Goal: Communication & Community: Answer question/provide support

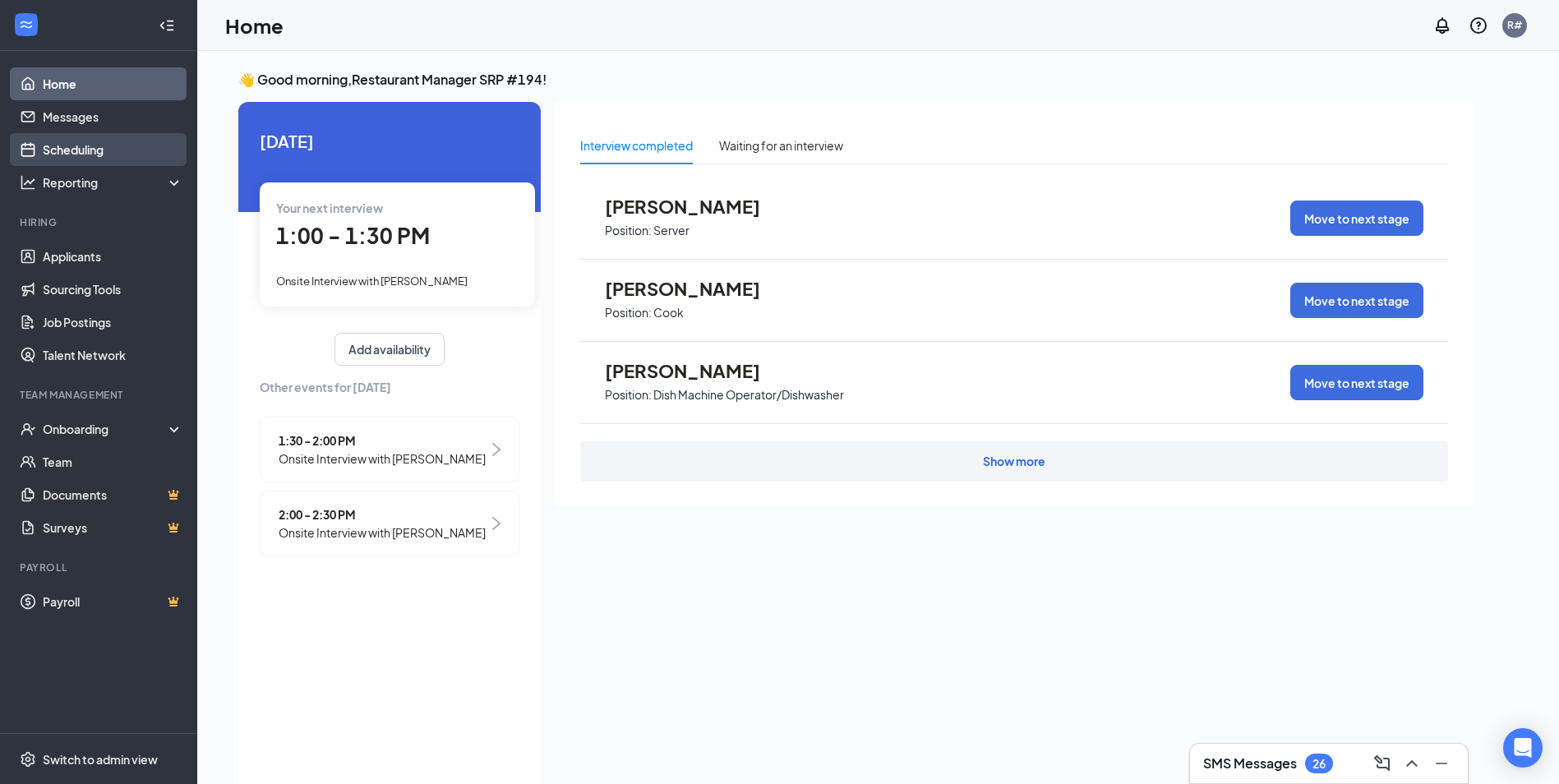
click at [64, 149] on link "Scheduling" at bounding box center [113, 149] width 141 height 33
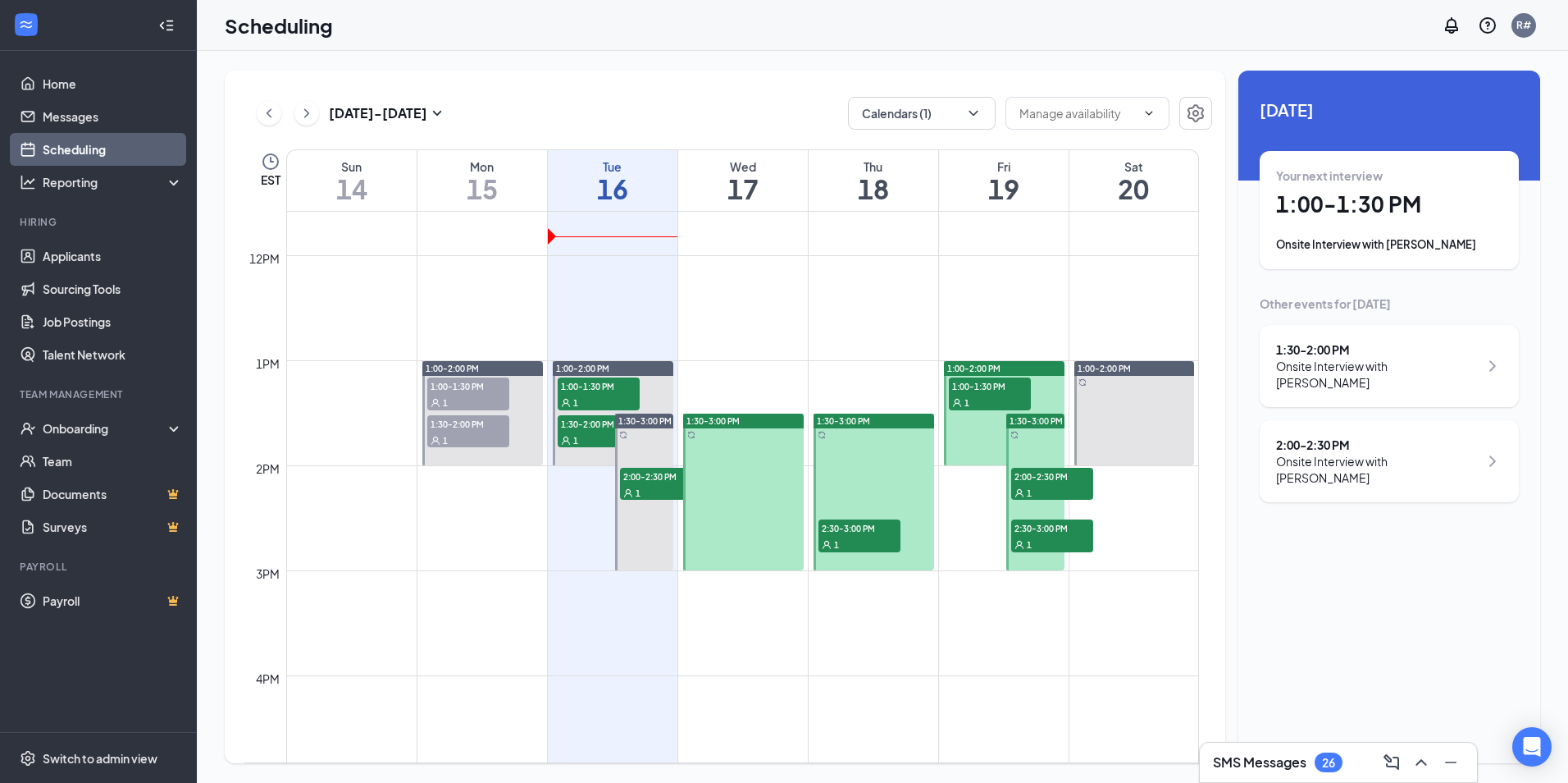
scroll to position [1298, 0]
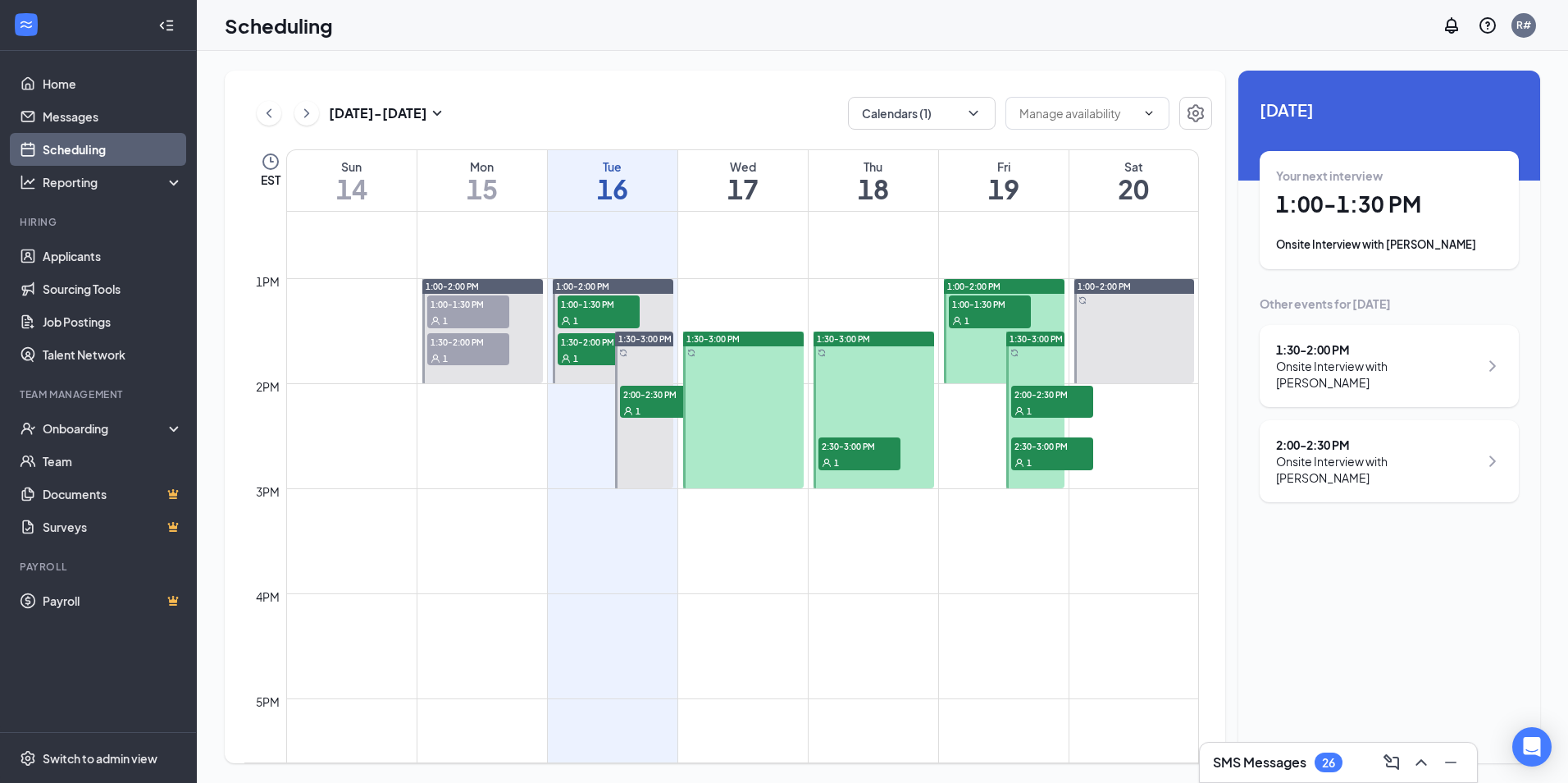
click at [1031, 451] on span "2:30-3:00 PM" at bounding box center [1052, 445] width 82 height 16
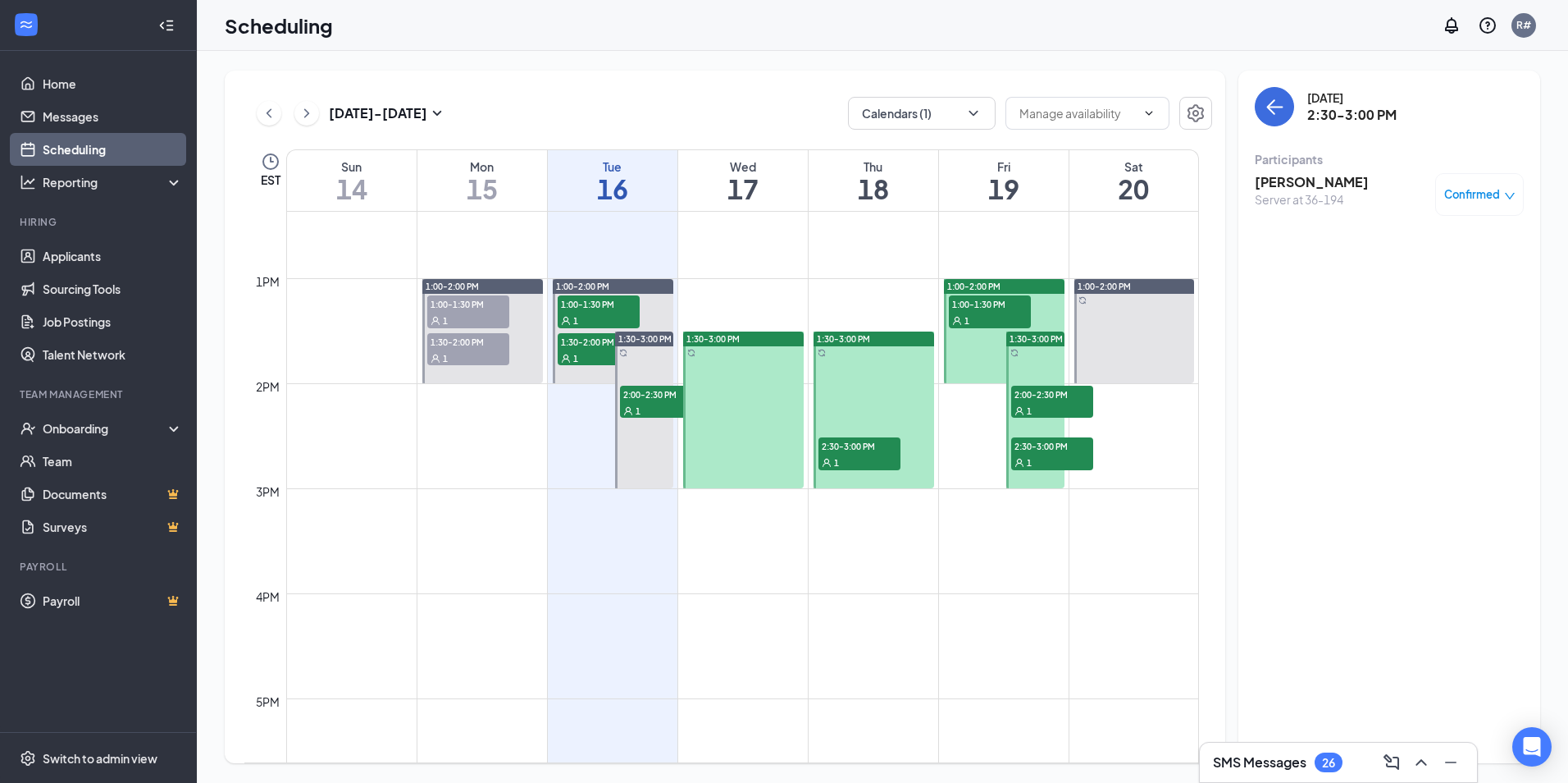
click at [1311, 176] on h3 "[PERSON_NAME]" at bounding box center [1312, 182] width 114 height 18
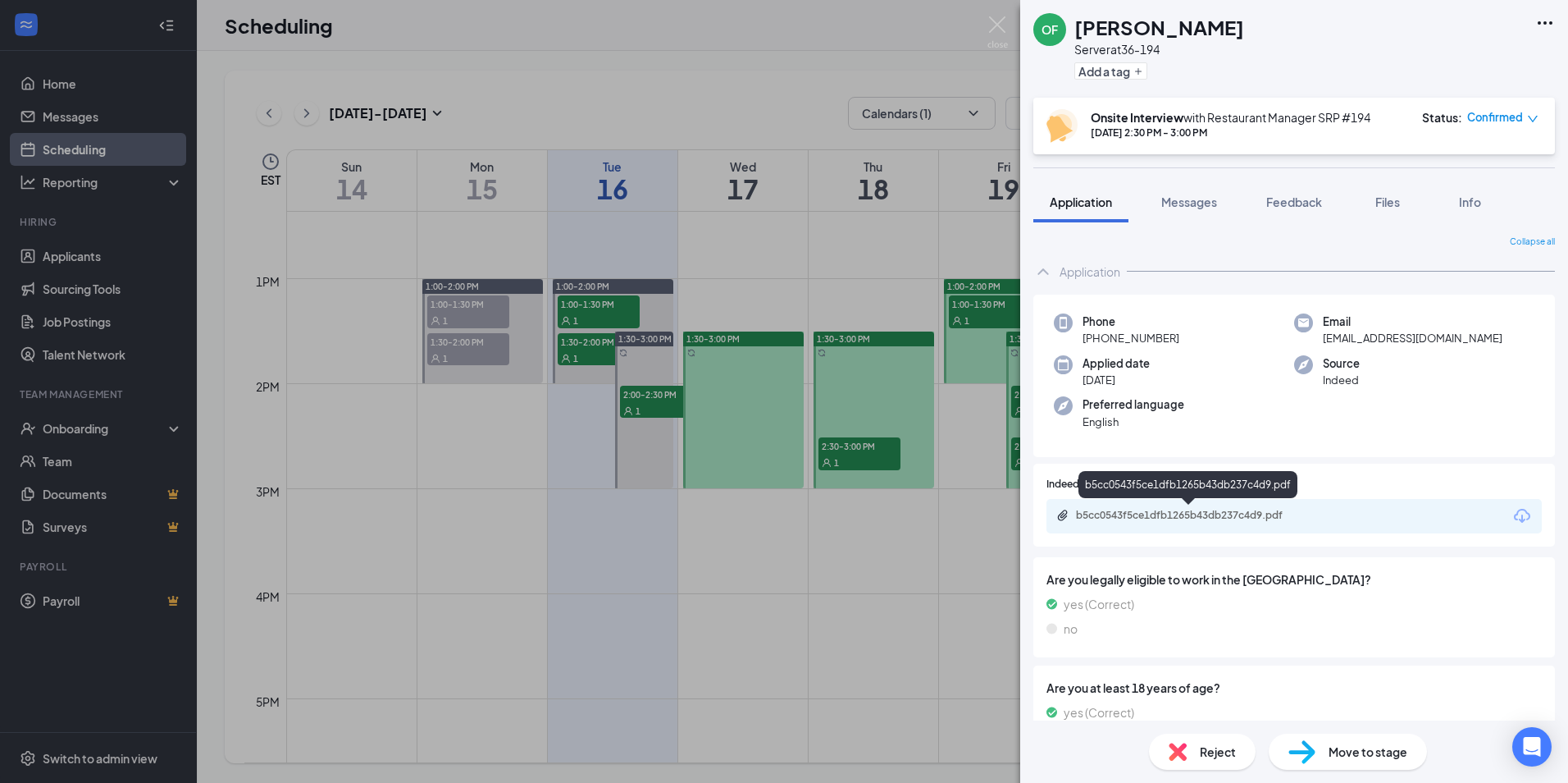
click at [1116, 514] on div "b5cc0543f5ce1dfb1265b43db237c4d9.pdf" at bounding box center [1190, 515] width 230 height 13
click at [888, 607] on div "OF [PERSON_NAME] Server at 36-194 Add a tag Onsite Interview with Restaurant Ma…" at bounding box center [784, 392] width 1568 height 783
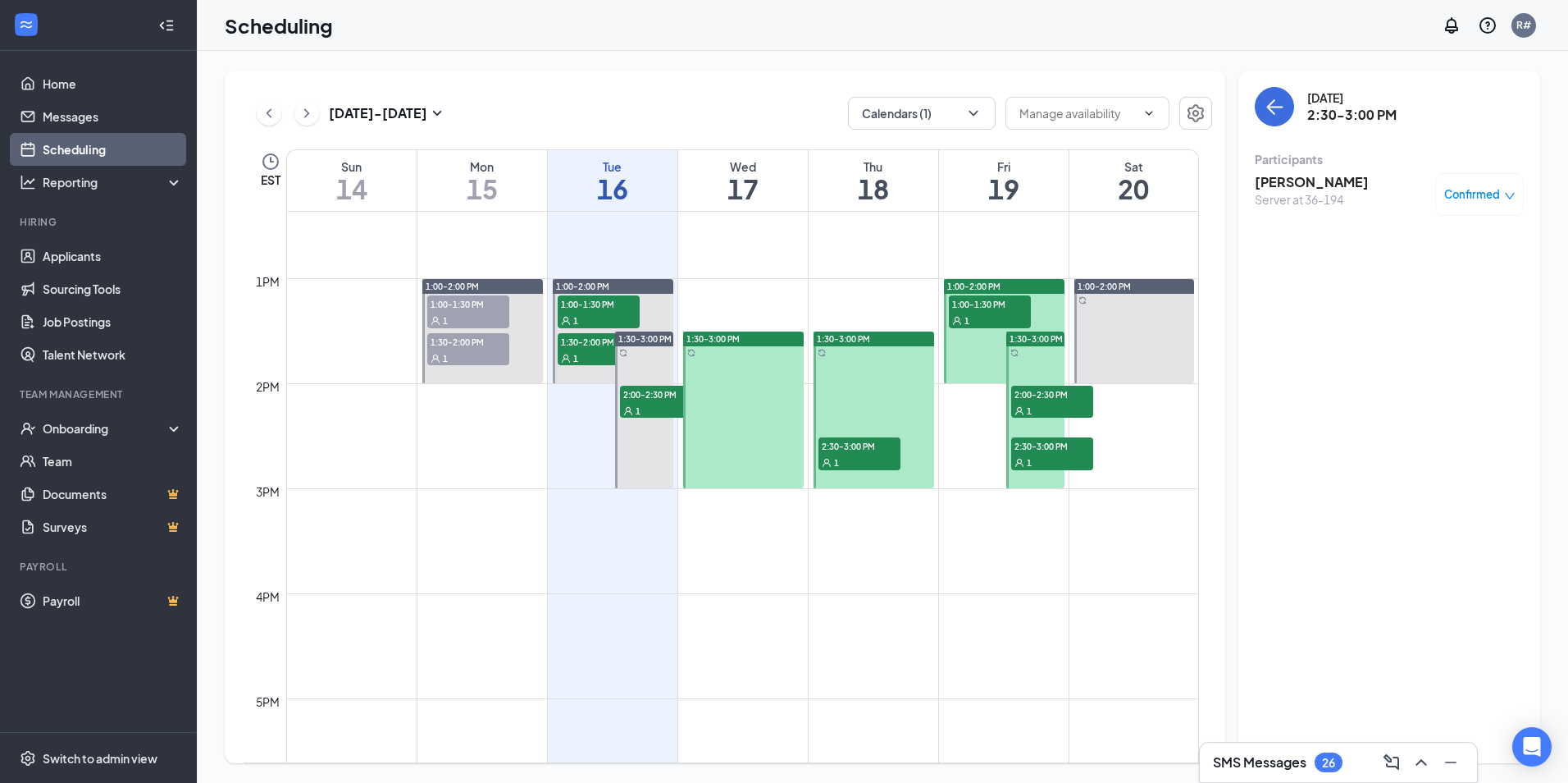
click at [1034, 405] on div "1" at bounding box center [1052, 409] width 82 height 16
click at [1283, 192] on div "Server at 36-194" at bounding box center [1312, 199] width 114 height 16
click at [1283, 185] on h3 "[PERSON_NAME]" at bounding box center [1312, 182] width 114 height 18
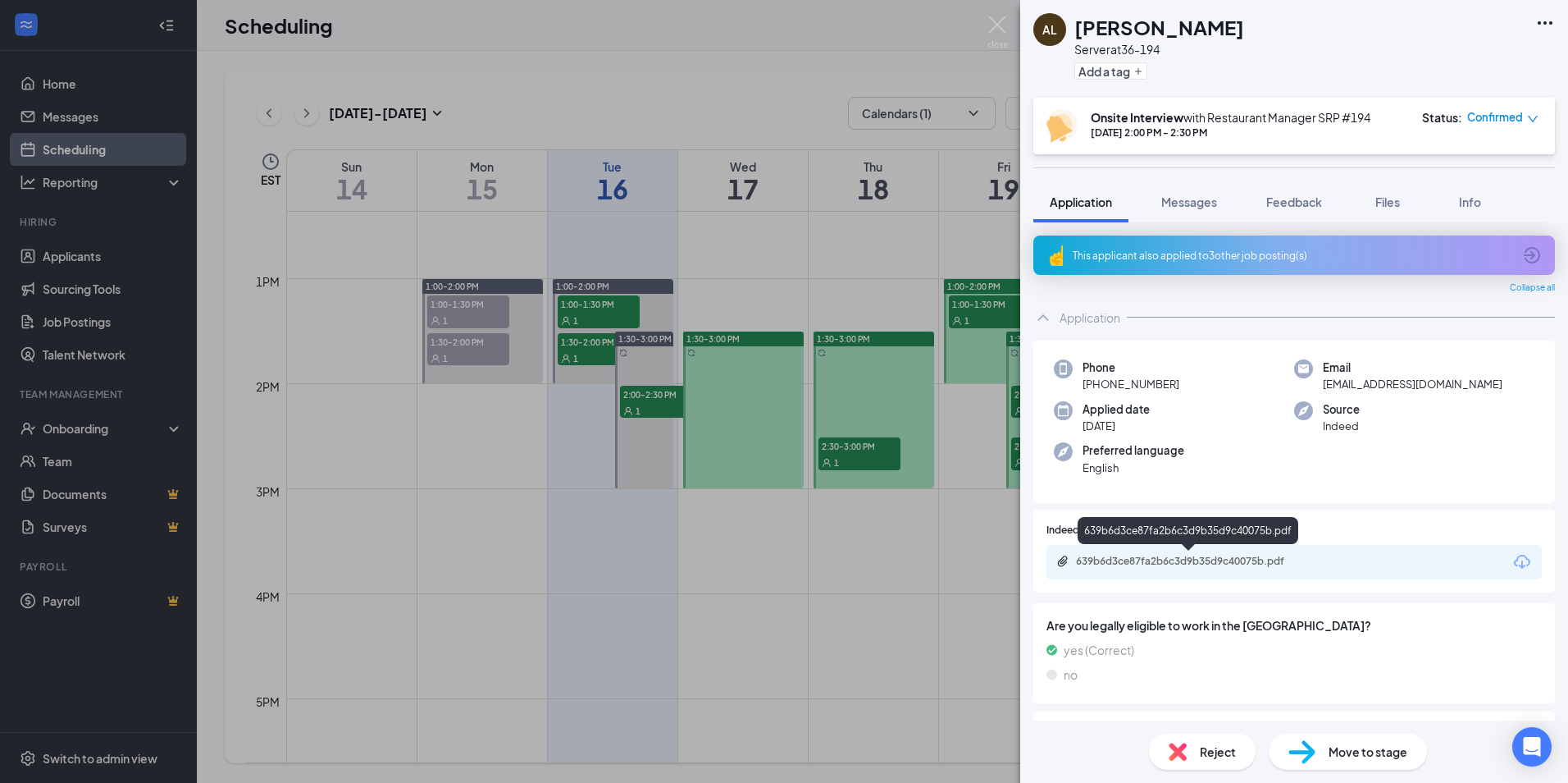
click at [1164, 564] on div "639b6d3ce87fa2b6c3d9b35d9c40075b.pdf" at bounding box center [1190, 561] width 230 height 13
click at [985, 443] on div "AL [PERSON_NAME] Server at 36-194 Add a tag Onsite Interview with Restaurant Ma…" at bounding box center [784, 392] width 1568 height 783
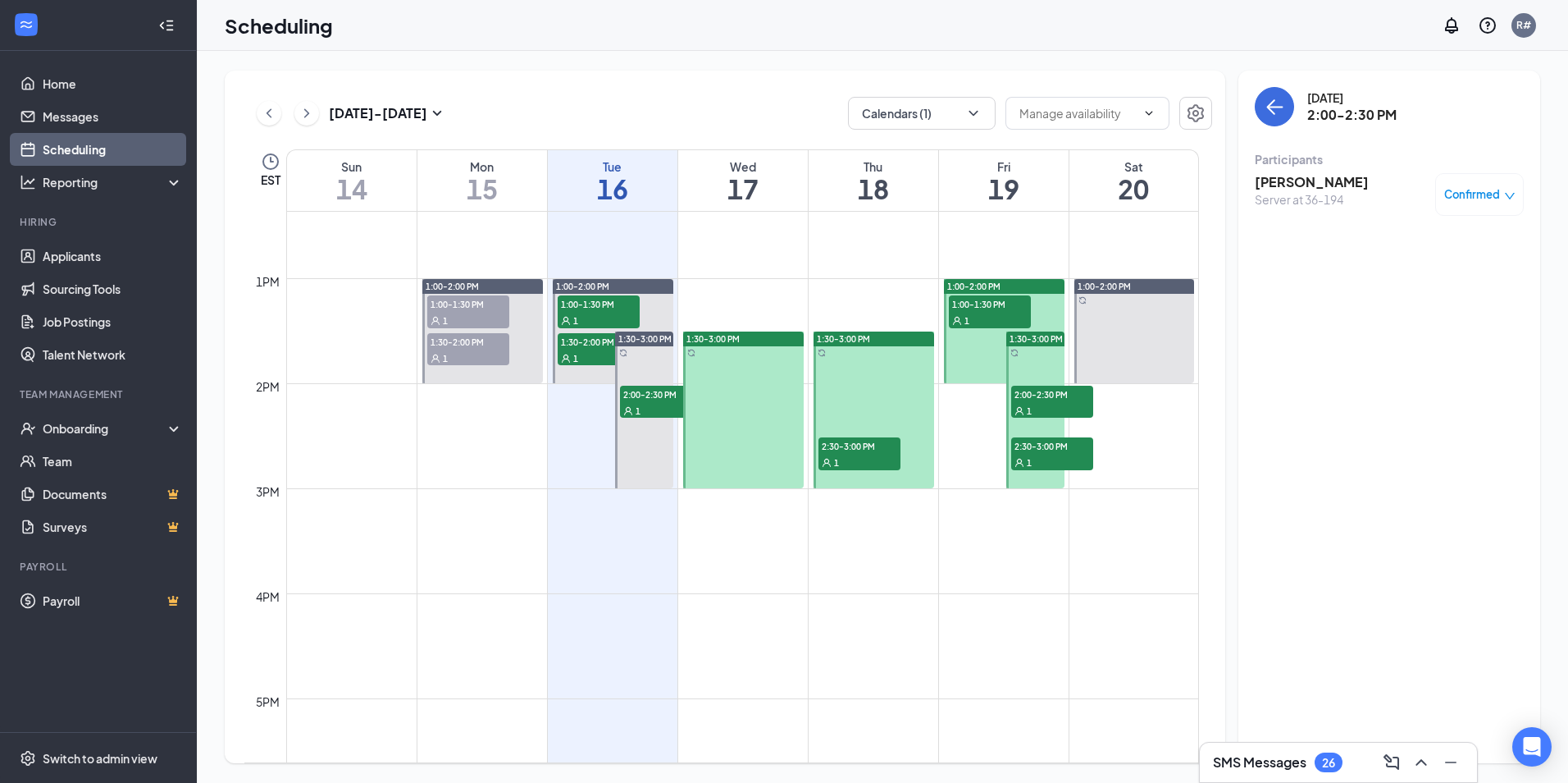
click at [979, 304] on span "1:00-1:30 PM" at bounding box center [990, 303] width 82 height 16
click at [1291, 181] on h3 "[PERSON_NAME]" at bounding box center [1312, 182] width 114 height 18
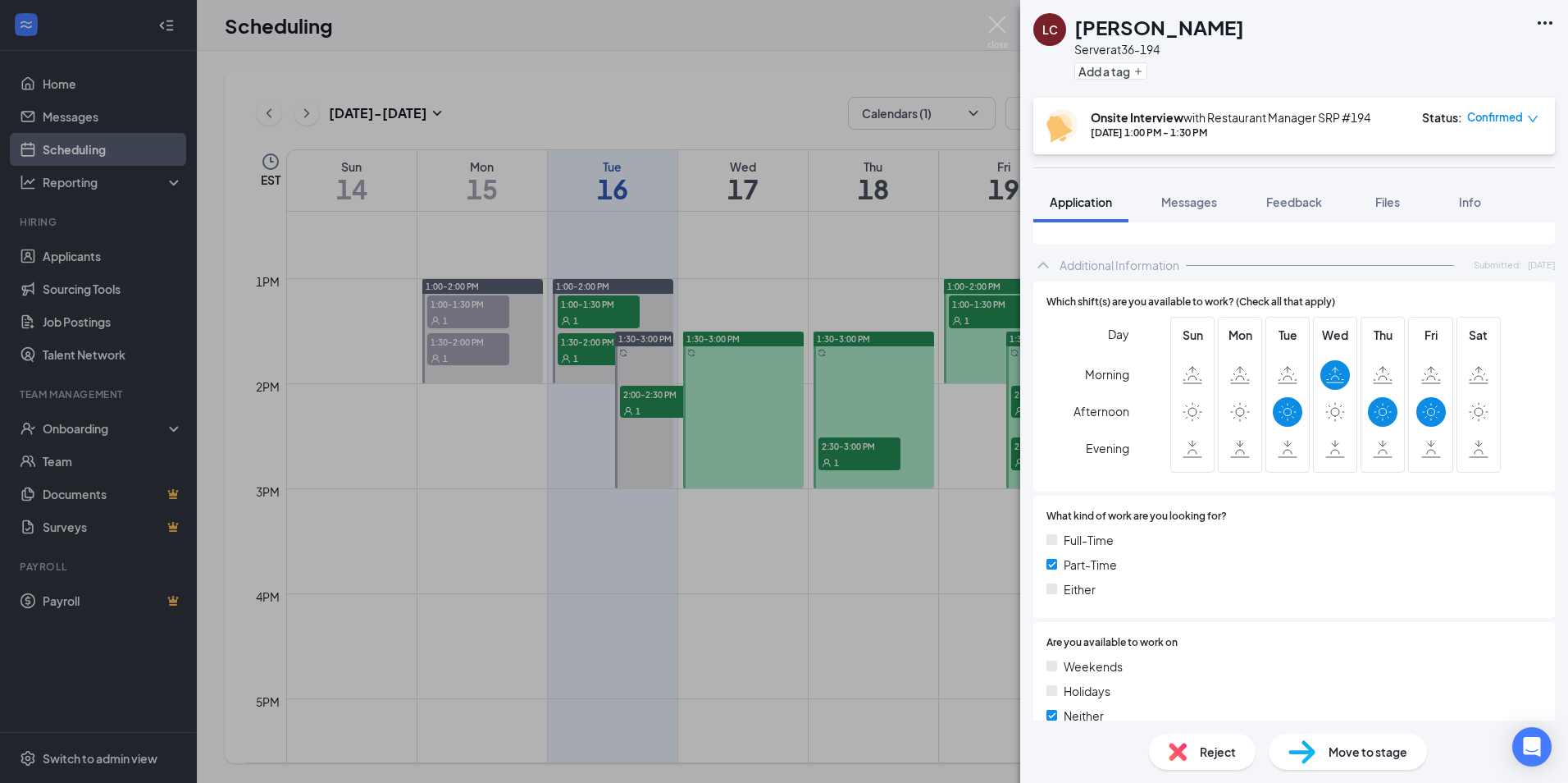
scroll to position [492, 0]
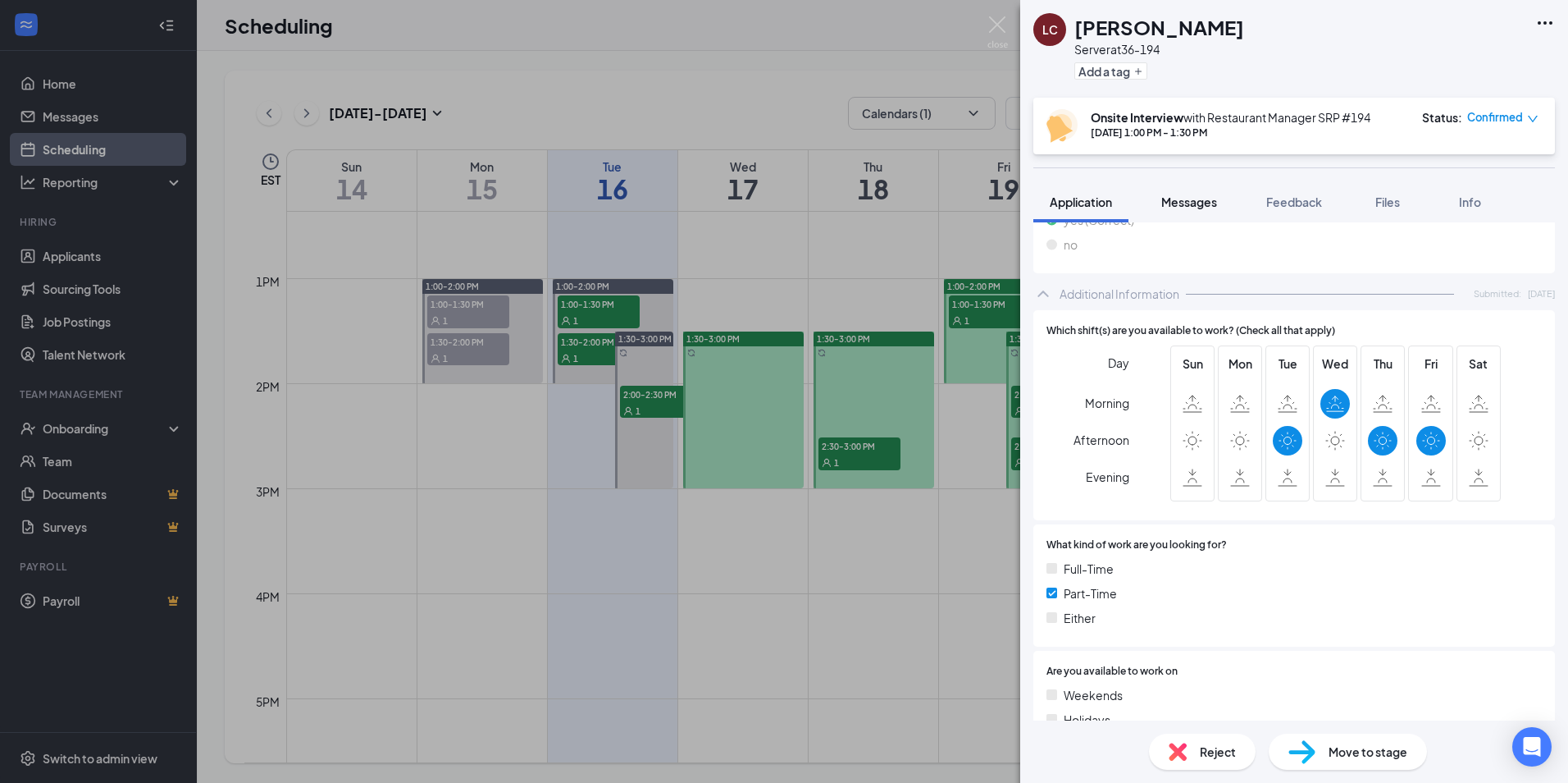
click at [1198, 203] on span "Messages" at bounding box center [1189, 201] width 56 height 15
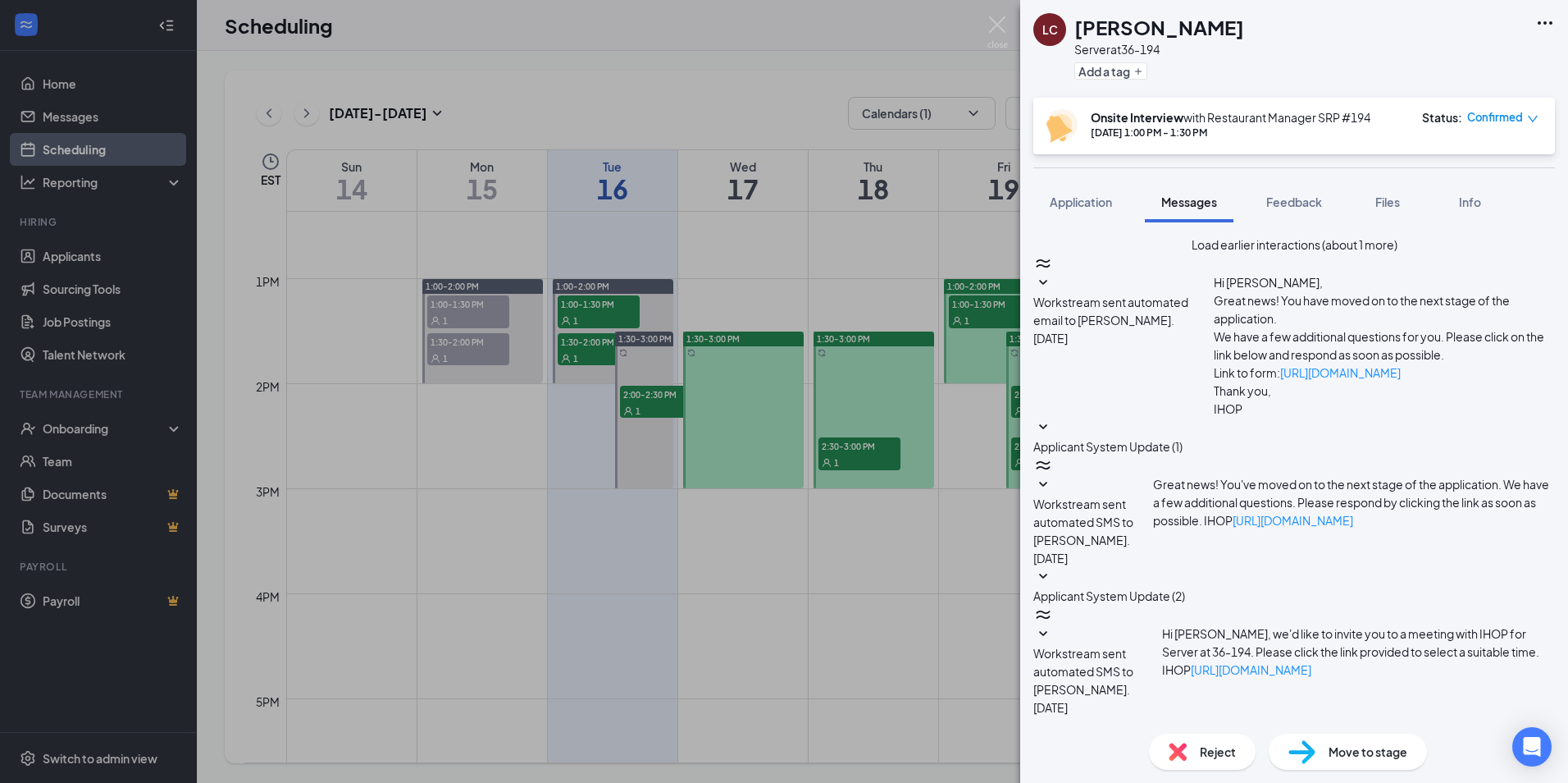
type textarea "Hi [PERSON_NAME], This is Ihop in SW Ocala wanted to reach out to you to let yo…"
checkbox input "true"
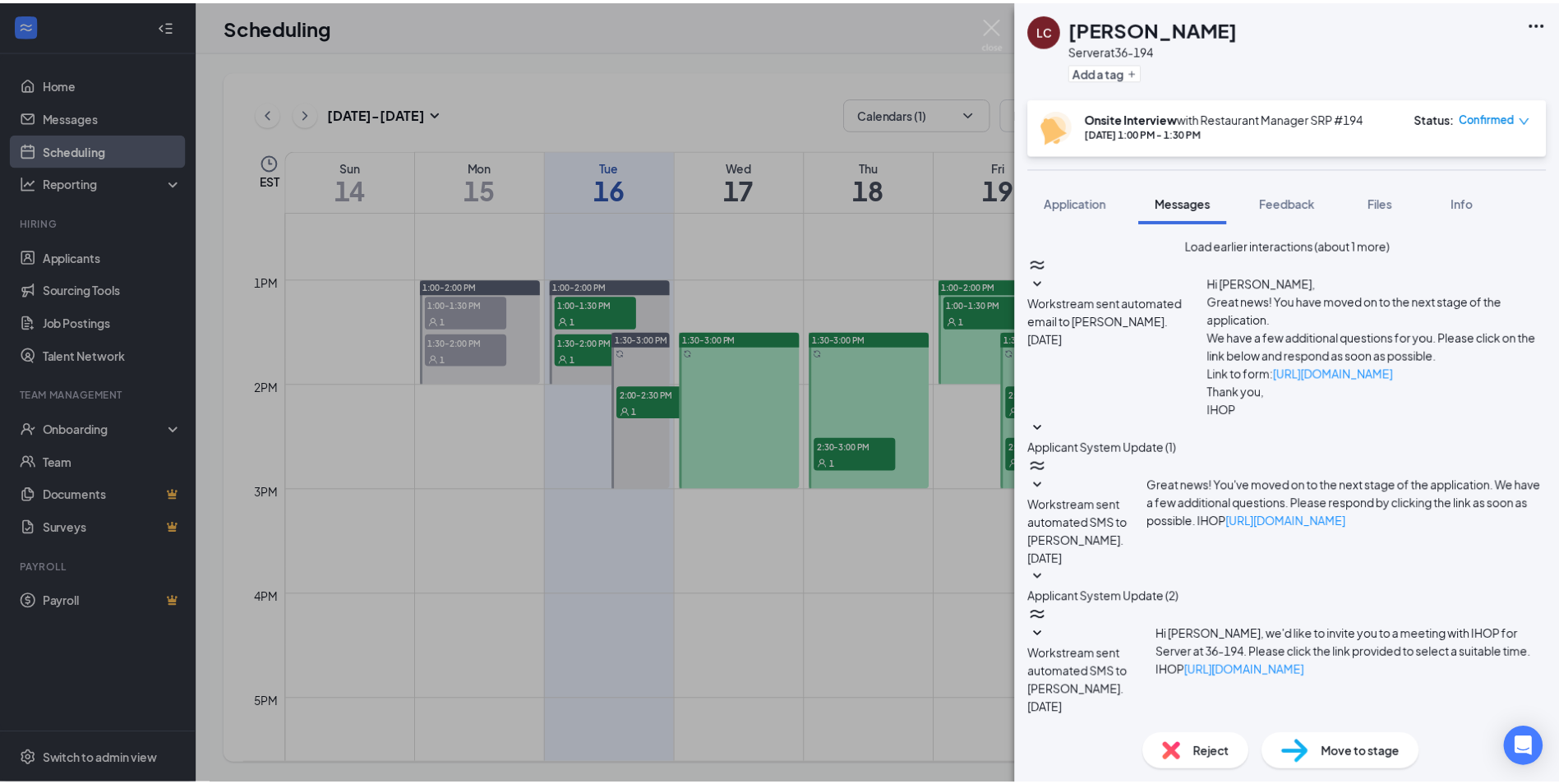
scroll to position [660, 0]
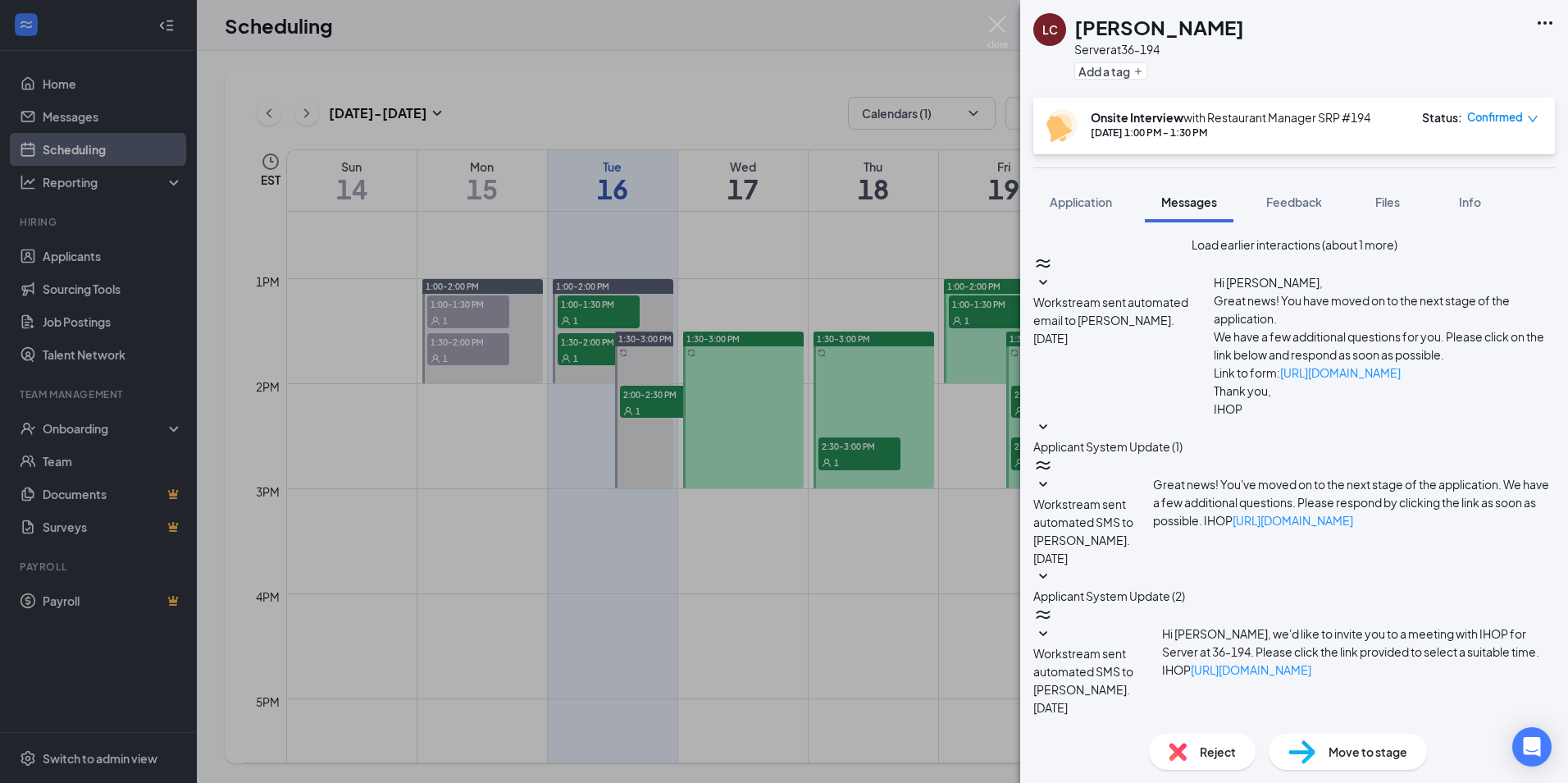
click at [804, 612] on div "LC [PERSON_NAME] Server at 36-194 Add a tag Onsite Interview with Restaurant Ma…" at bounding box center [784, 392] width 1568 height 783
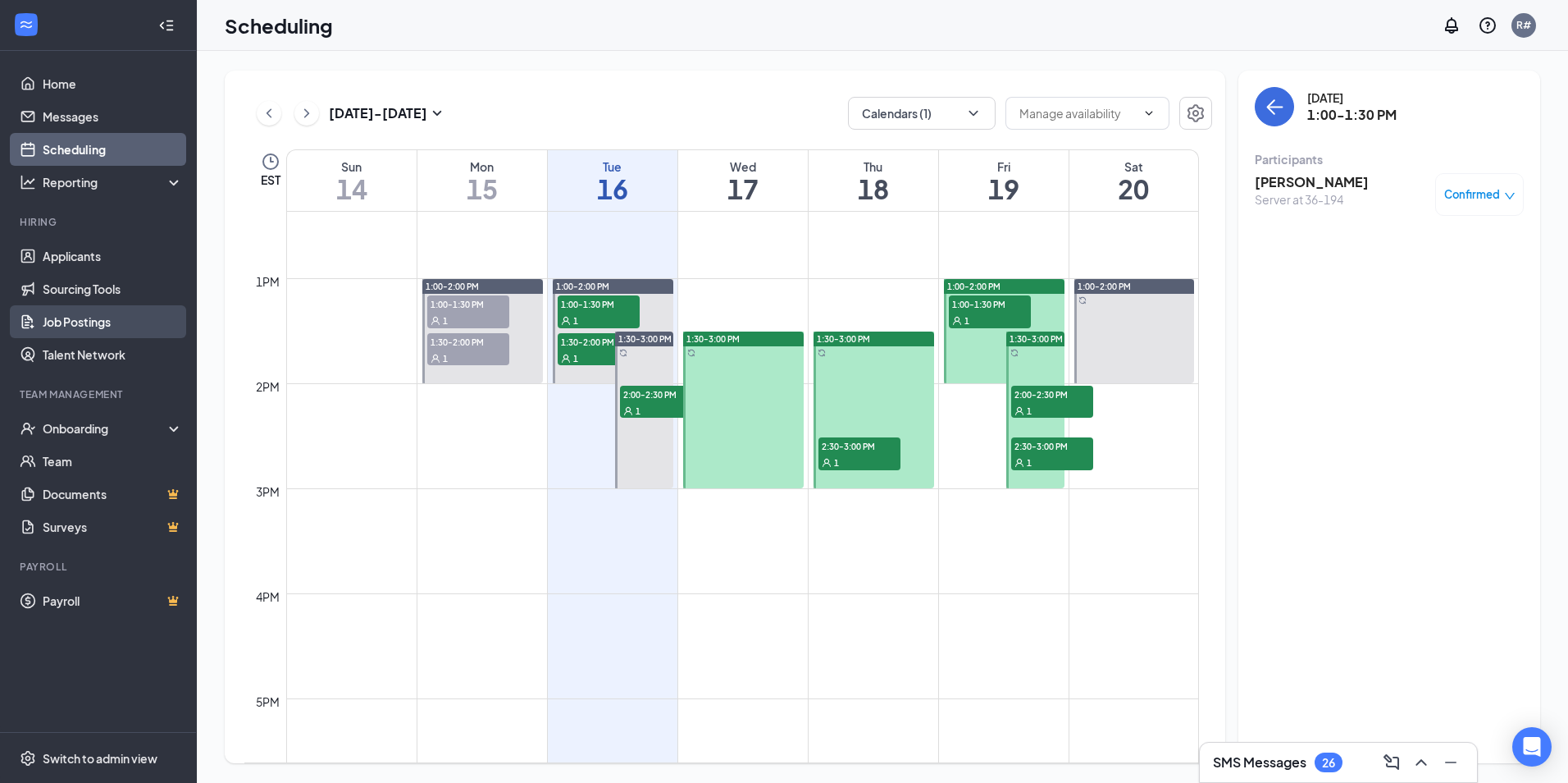
click at [76, 318] on link "Job Postings" at bounding box center [113, 321] width 140 height 33
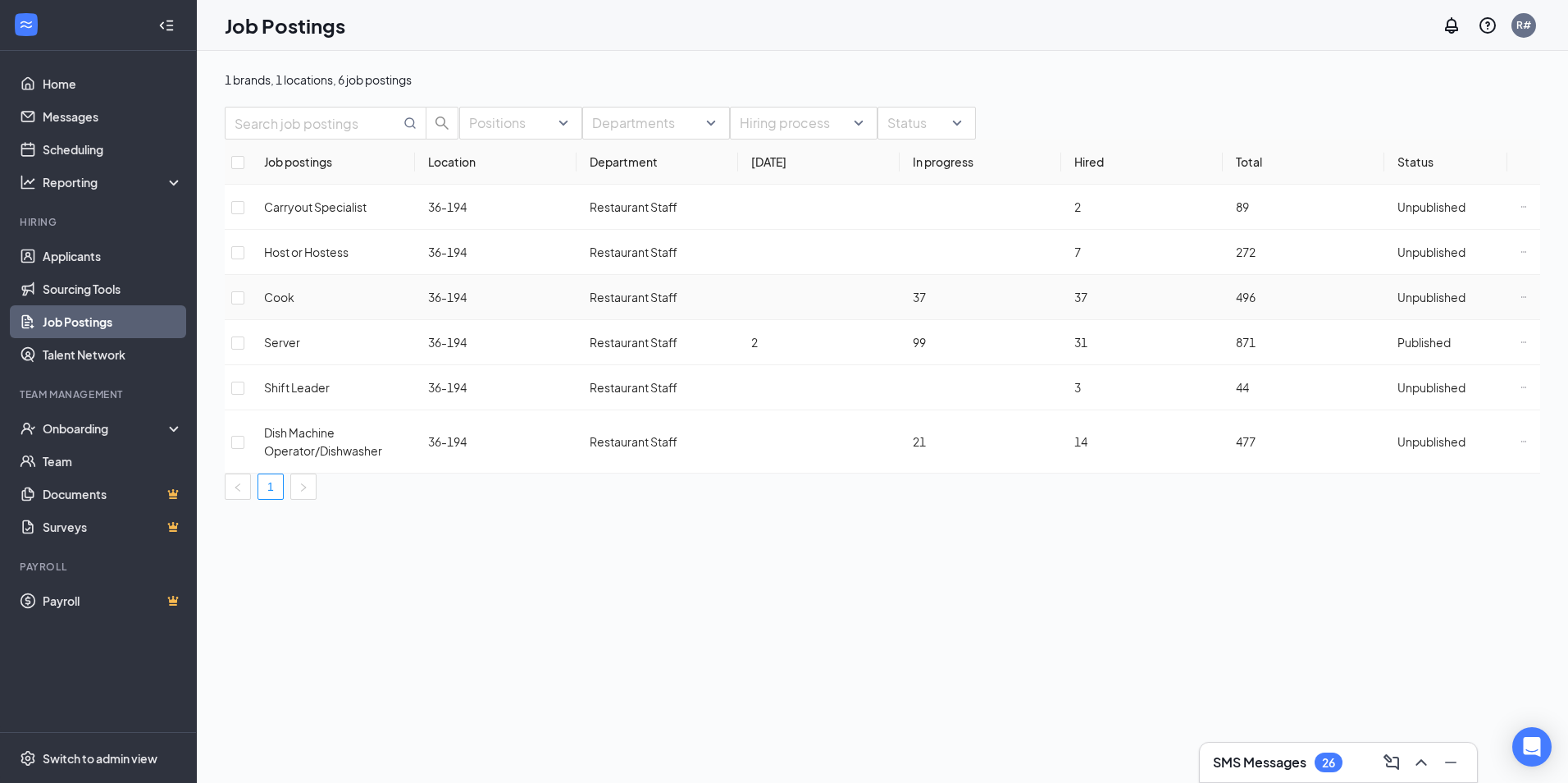
click at [1521, 300] on icon "Ellipses" at bounding box center [1524, 297] width 7 height 7
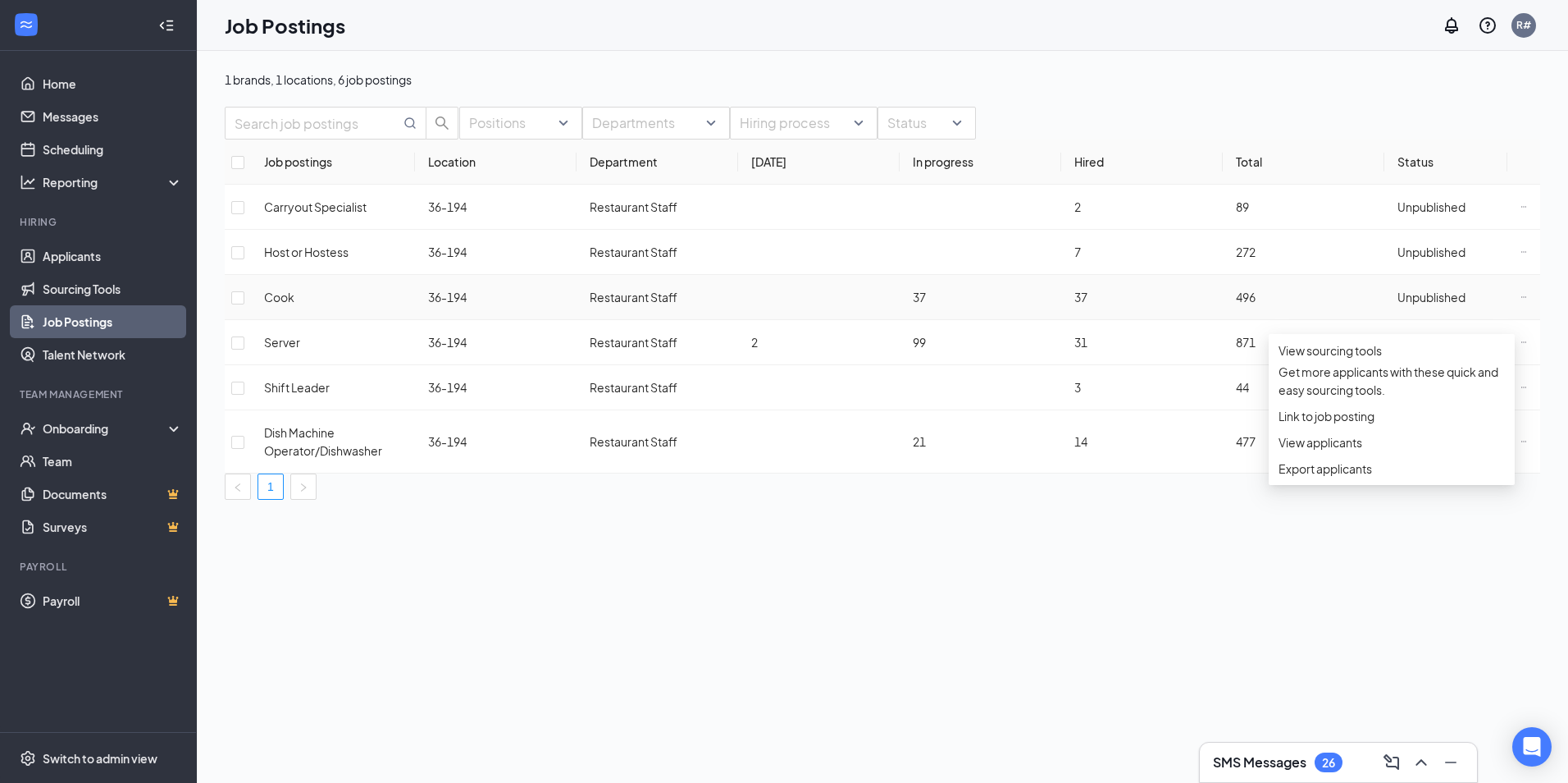
click at [1405, 304] on span "Unpublished" at bounding box center [1432, 297] width 68 height 15
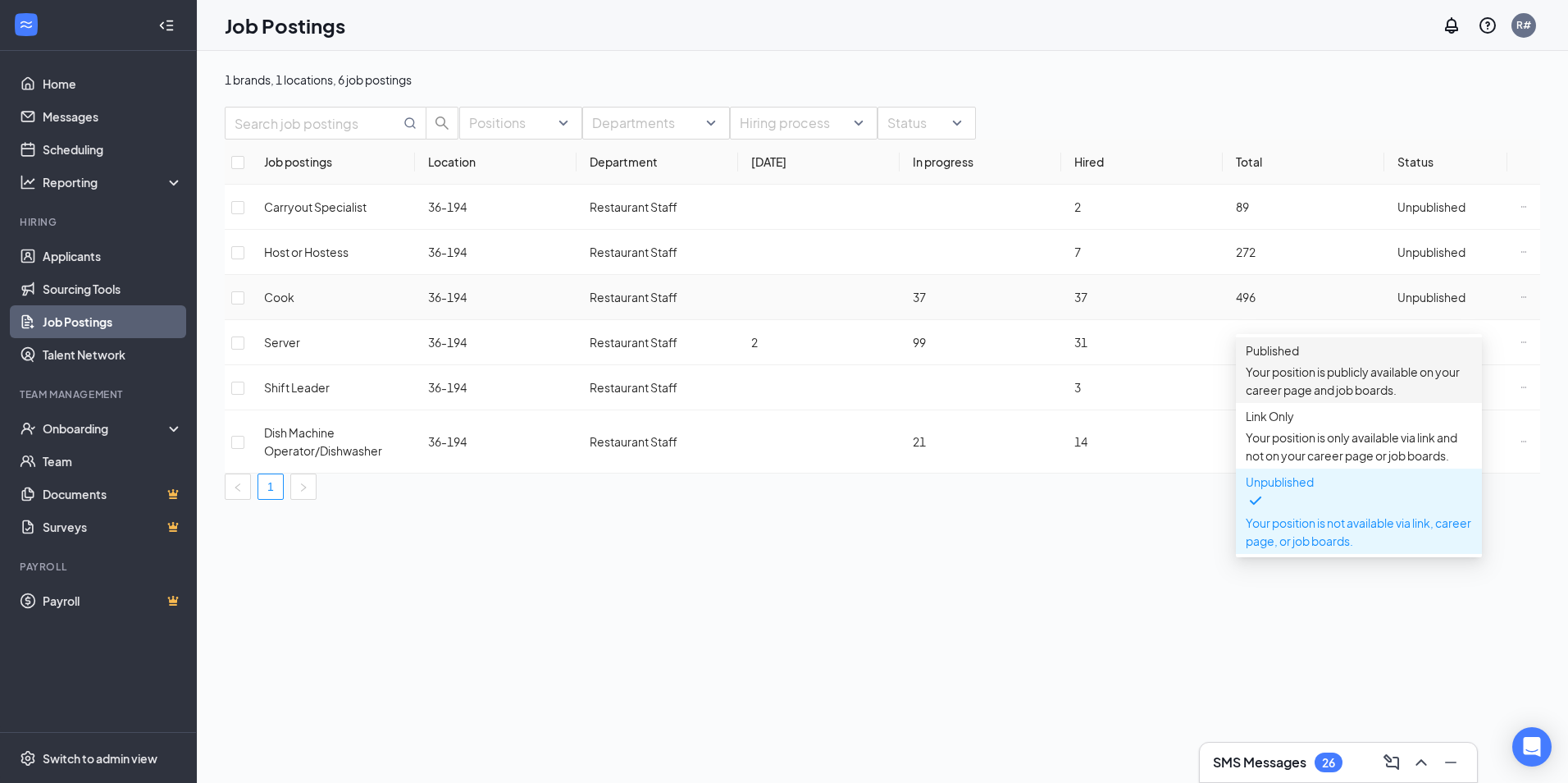
click at [1375, 374] on p "Your position is publicly available on your career page and job boards." at bounding box center [1359, 381] width 226 height 36
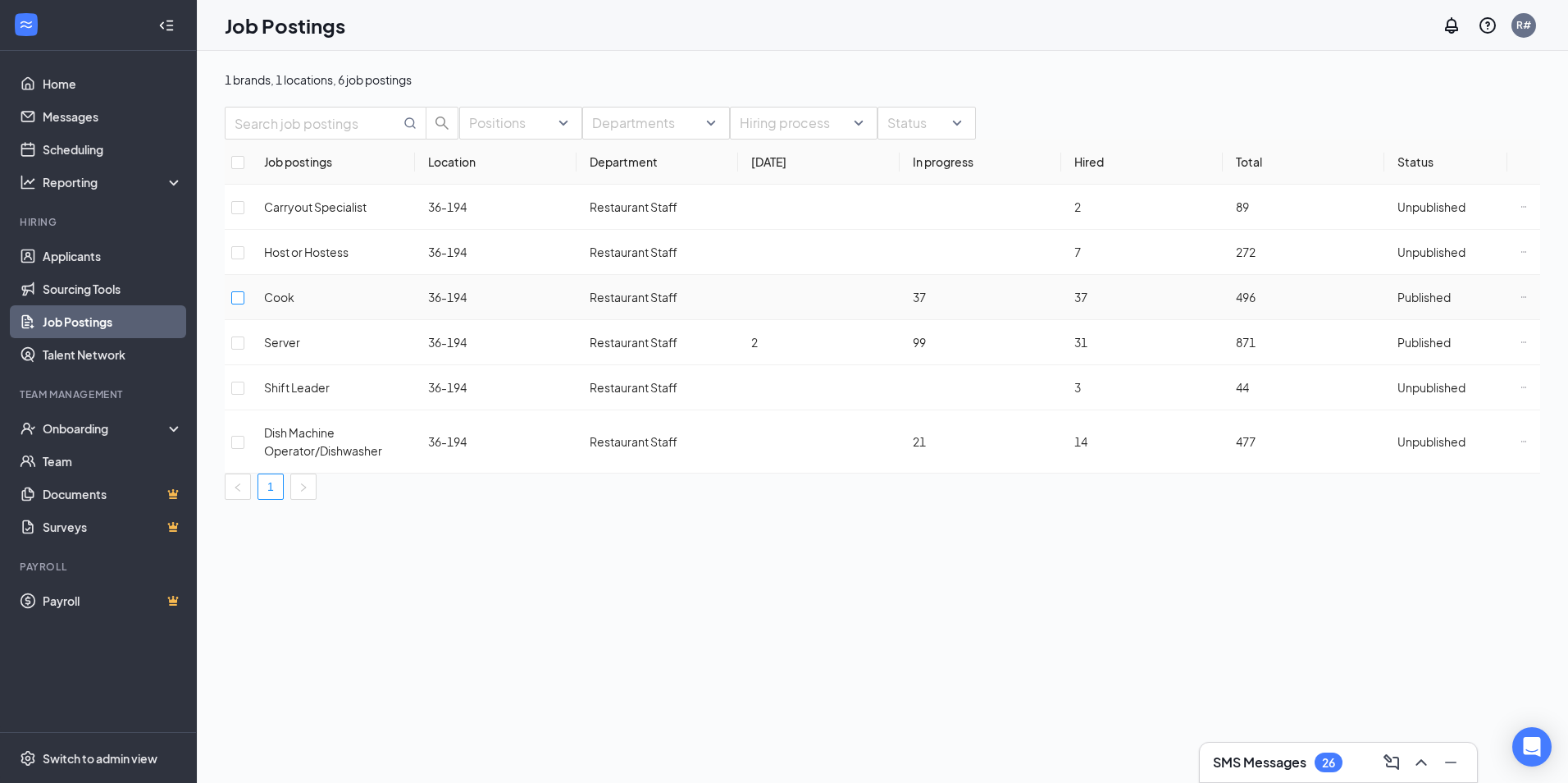
click at [244, 304] on input "checkbox" at bounding box center [237, 297] width 13 height 13
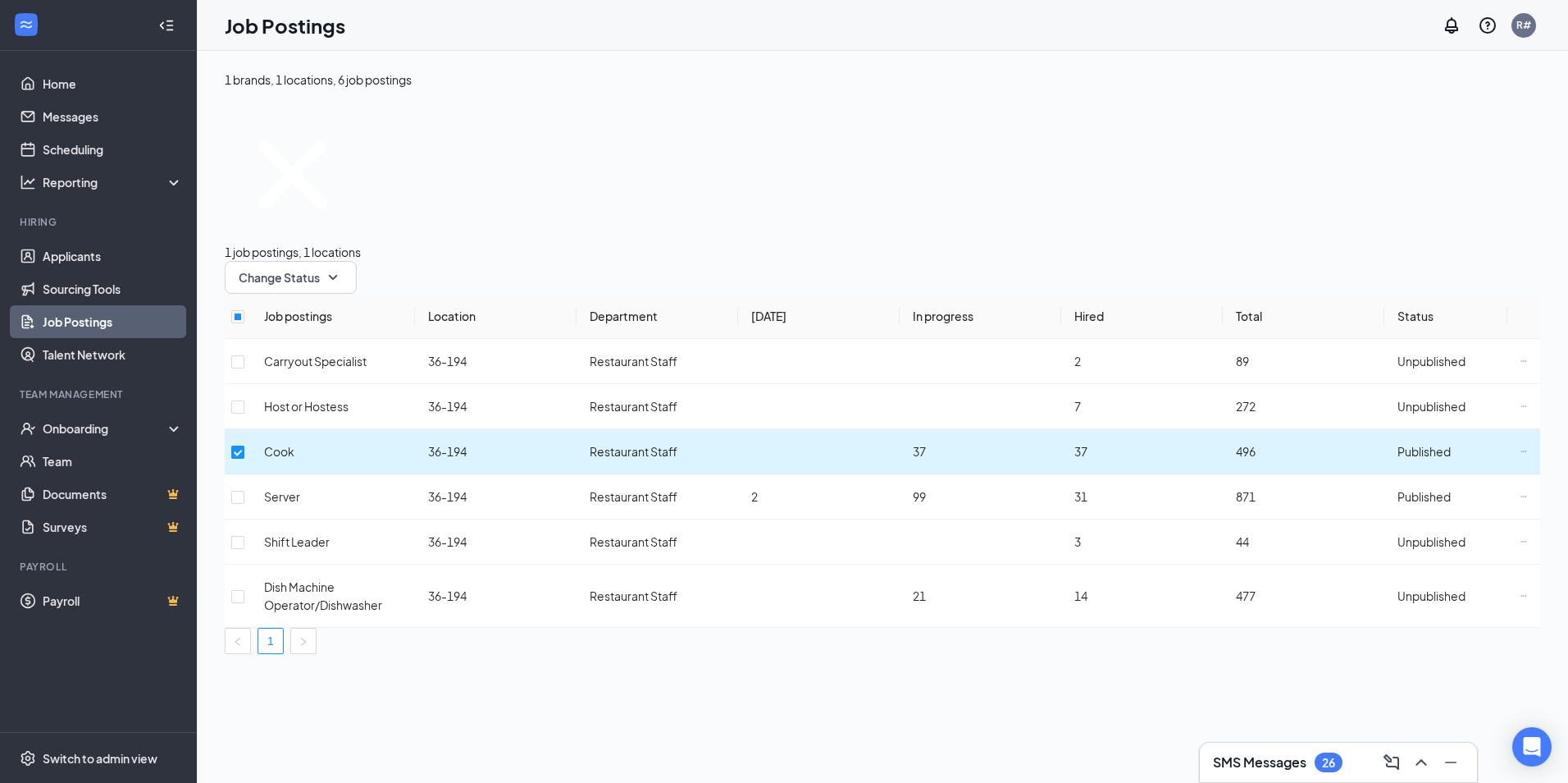
click at [244, 445] on input "checkbox" at bounding box center [237, 451] width 13 height 13
checkbox input "false"
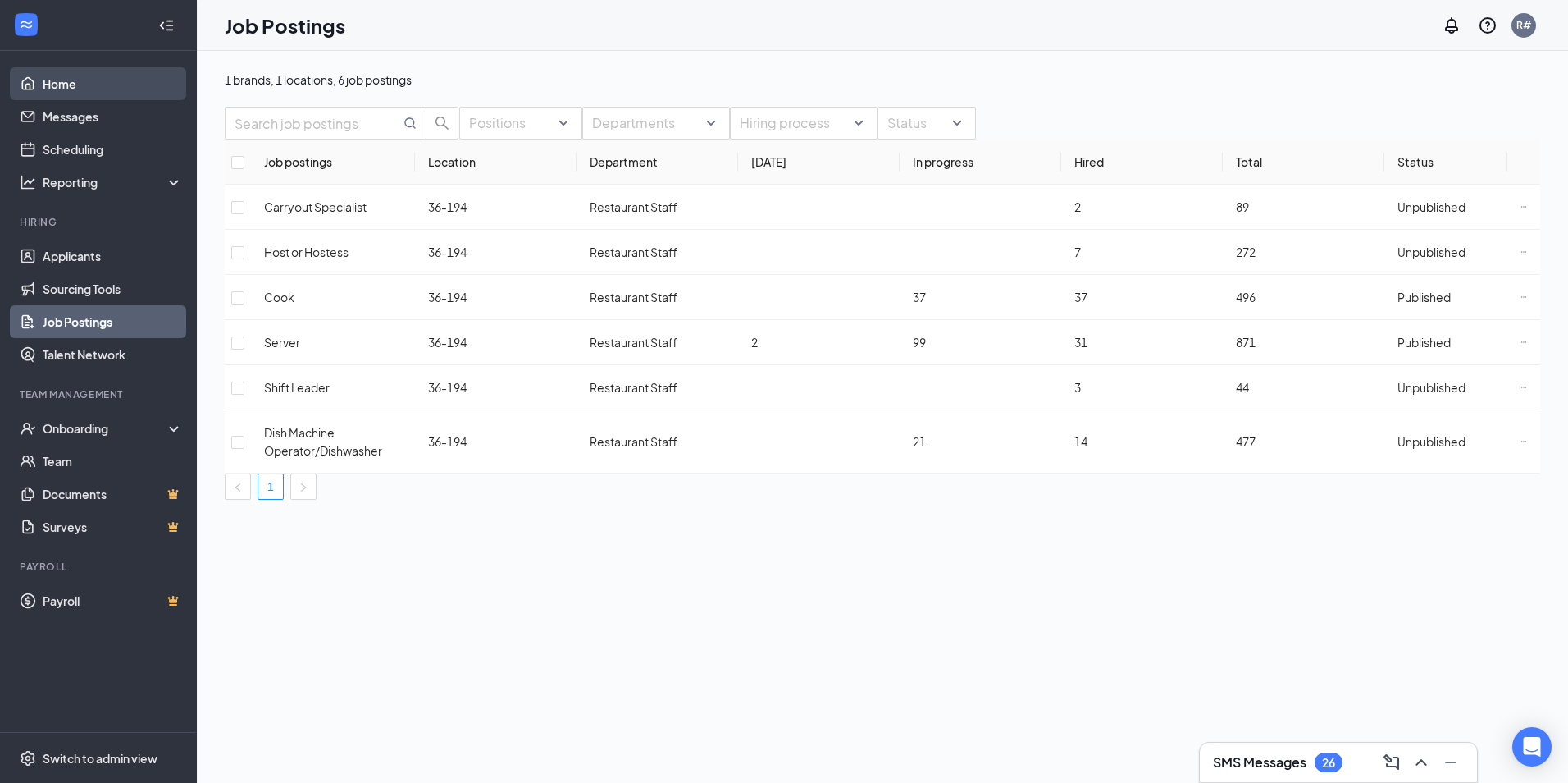
click at [56, 82] on link "Home" at bounding box center [113, 84] width 140 height 33
